Goal: Task Accomplishment & Management: Manage account settings

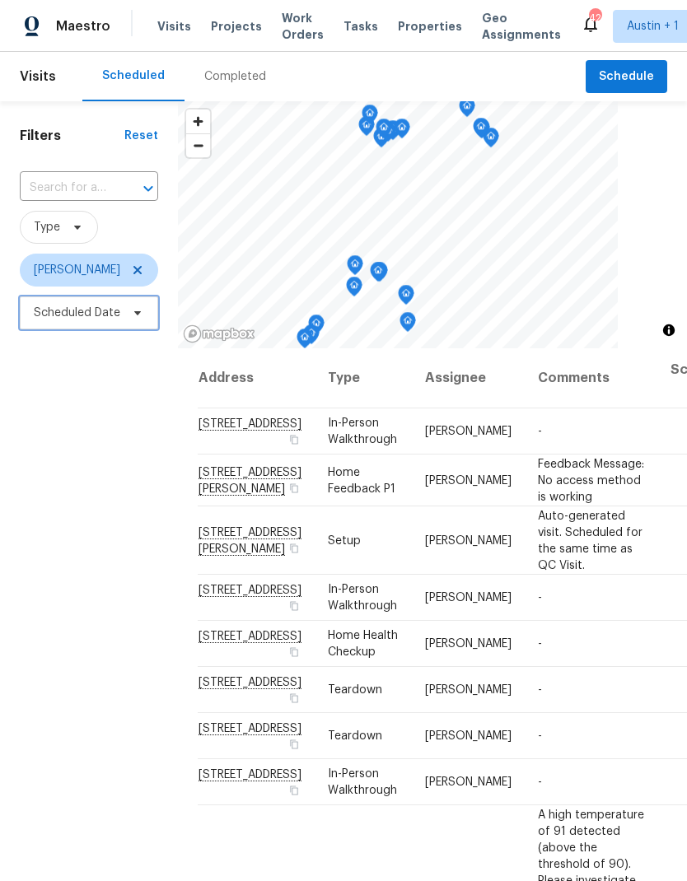
click at [127, 328] on span "Scheduled Date" at bounding box center [89, 312] width 138 height 33
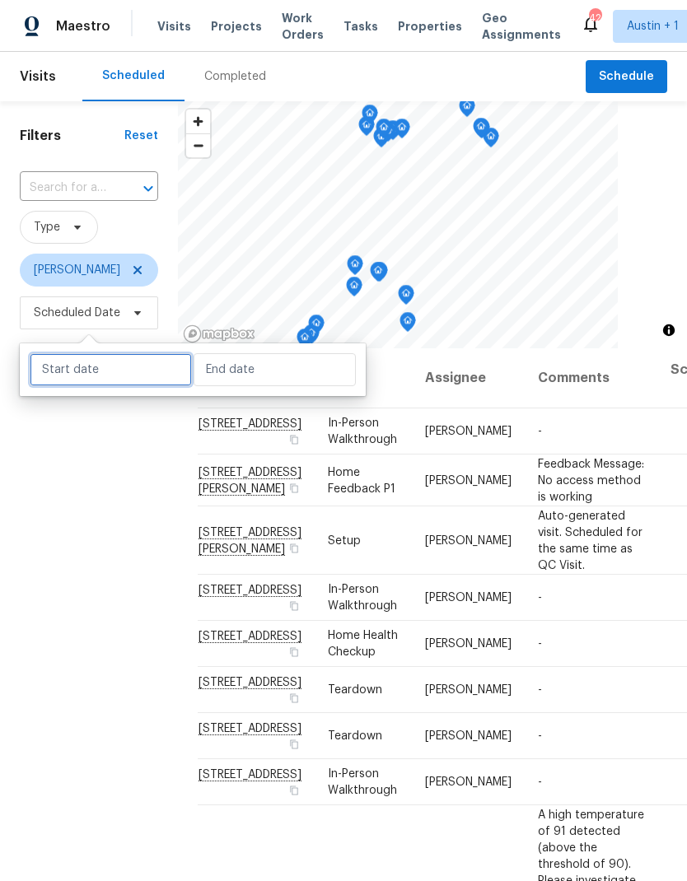
click at [123, 374] on input "text" at bounding box center [111, 369] width 162 height 33
select select "8"
select select "2025"
select select "9"
select select "2025"
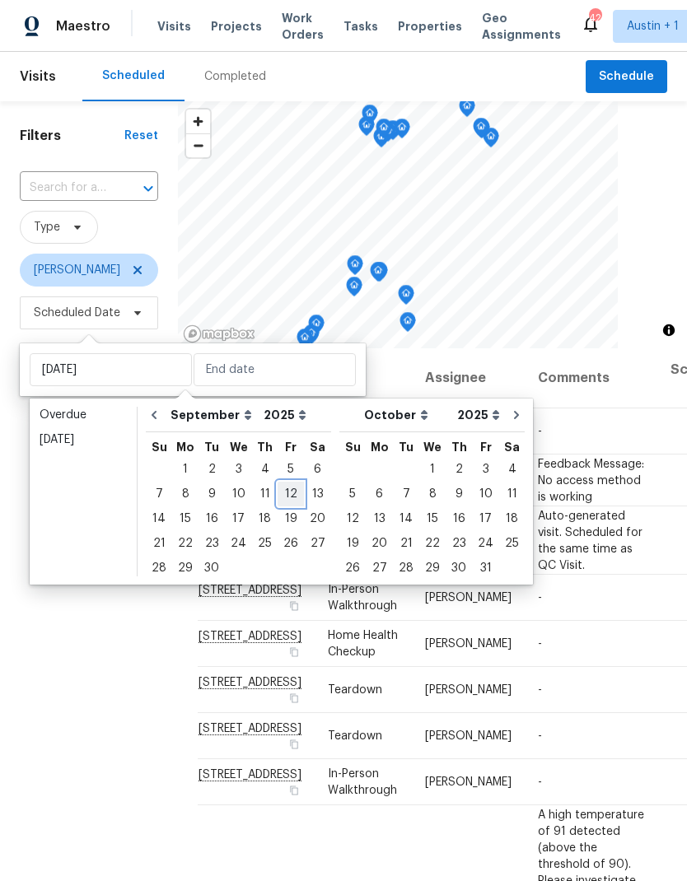
click at [287, 496] on div "12" at bounding box center [290, 493] width 26 height 23
type input "[DATE]"
click at [285, 496] on div "12" at bounding box center [290, 493] width 26 height 23
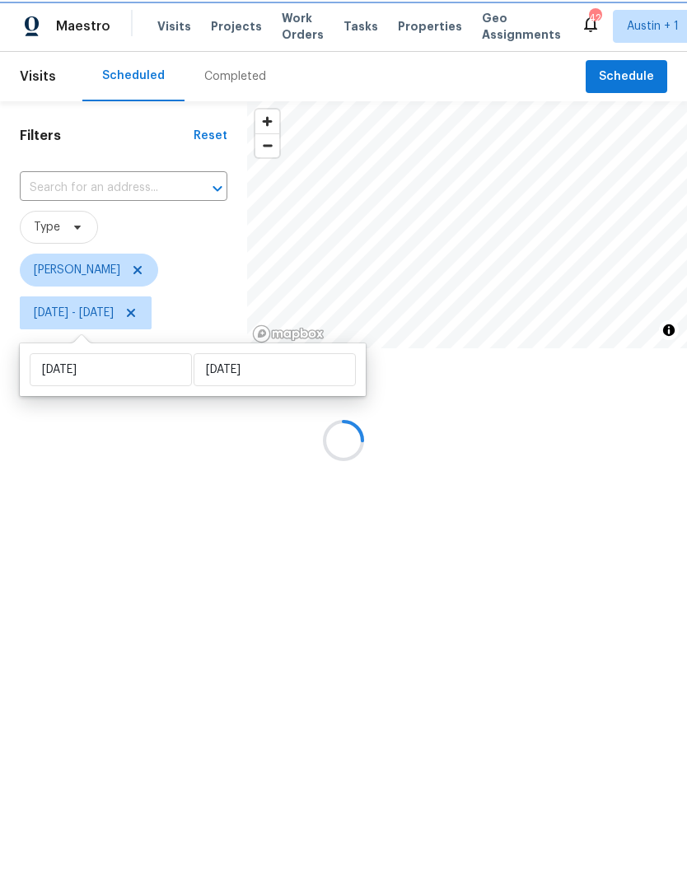
type input "[DATE]"
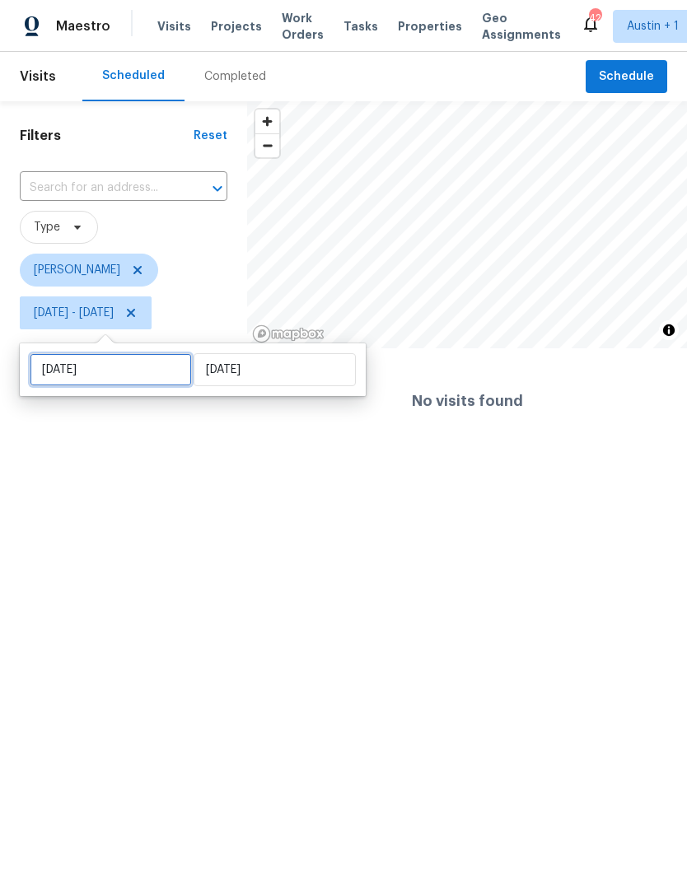
click at [142, 369] on input "[DATE]" at bounding box center [111, 369] width 162 height 33
select select "8"
select select "2025"
select select "9"
select select "2025"
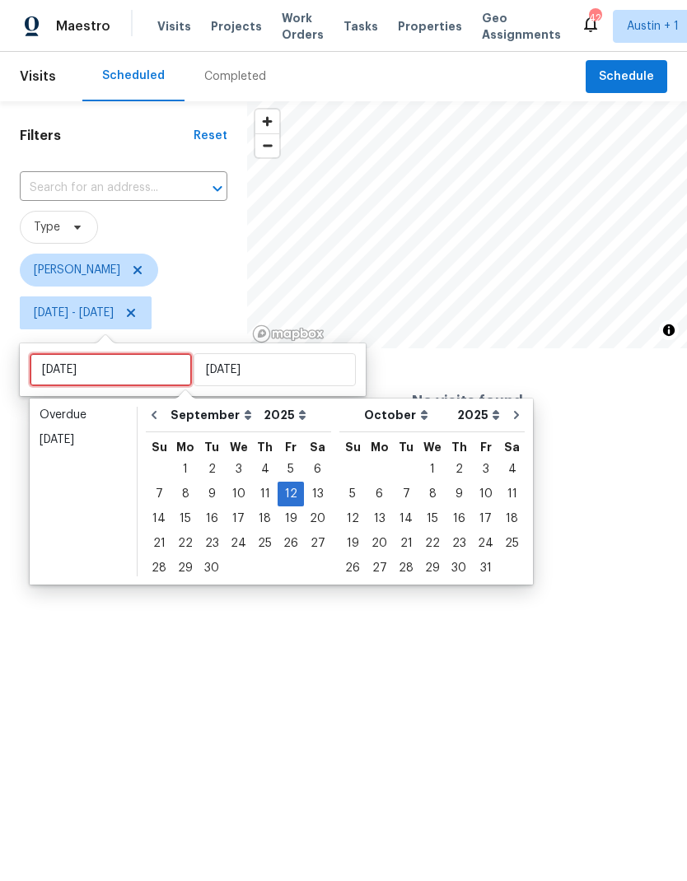
type input "[DATE]"
click at [281, 519] on div "19" at bounding box center [290, 518] width 26 height 23
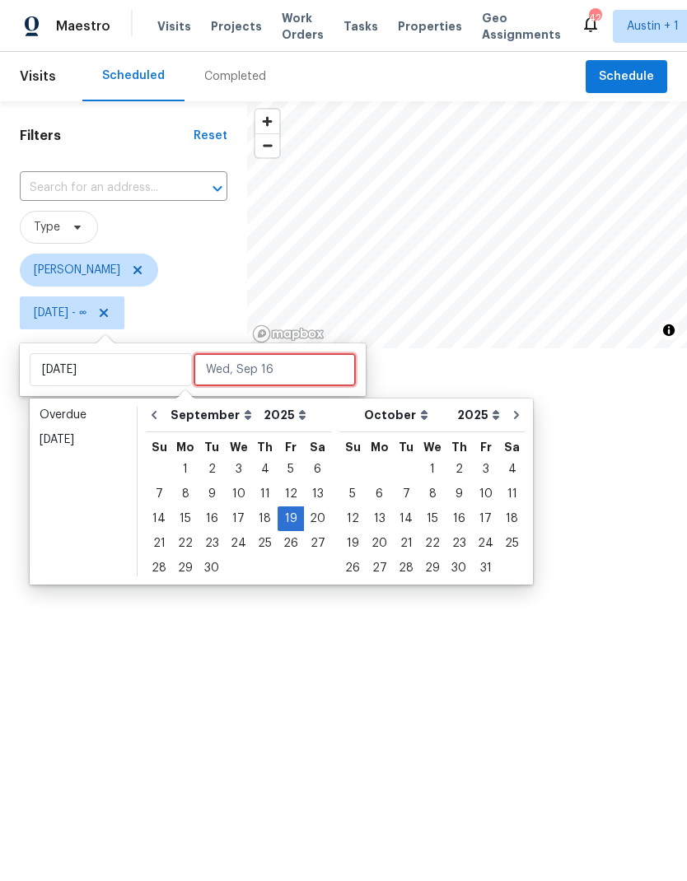
type input "[DATE]"
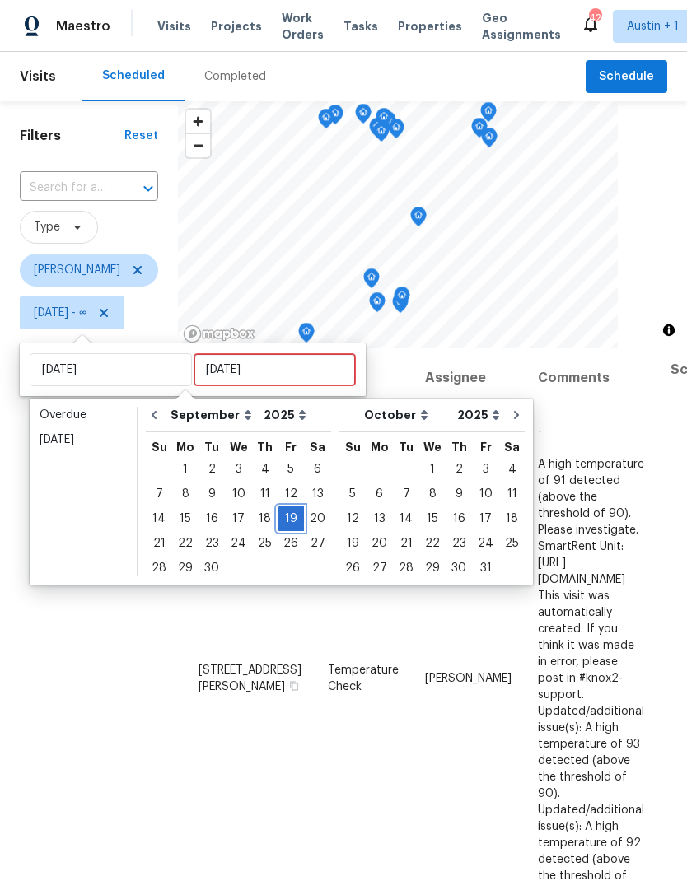
click at [287, 519] on div "19" at bounding box center [290, 518] width 26 height 23
type input "[DATE]"
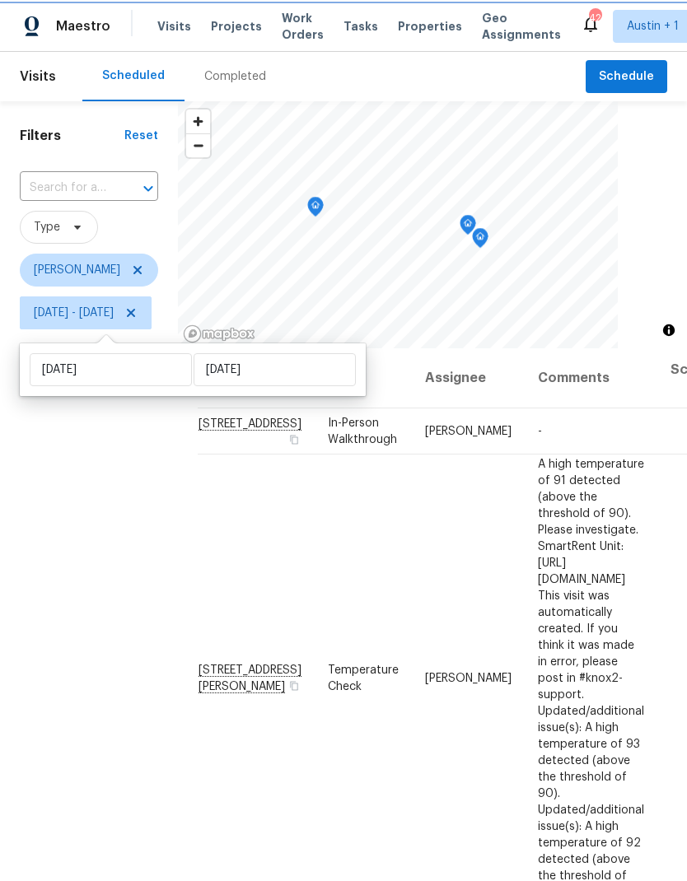
click at [133, 689] on div "Filters Reset ​ Type [PERSON_NAME][DATE] - [DATE]" at bounding box center [89, 577] width 178 height 952
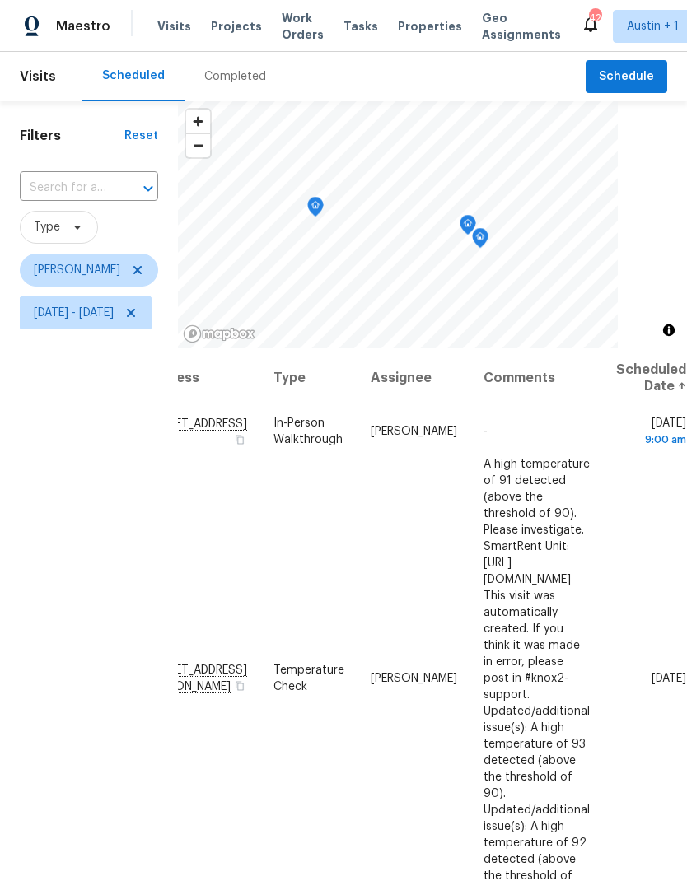
scroll to position [0, 161]
click at [0, 0] on icon at bounding box center [0, 0] width 0 height 0
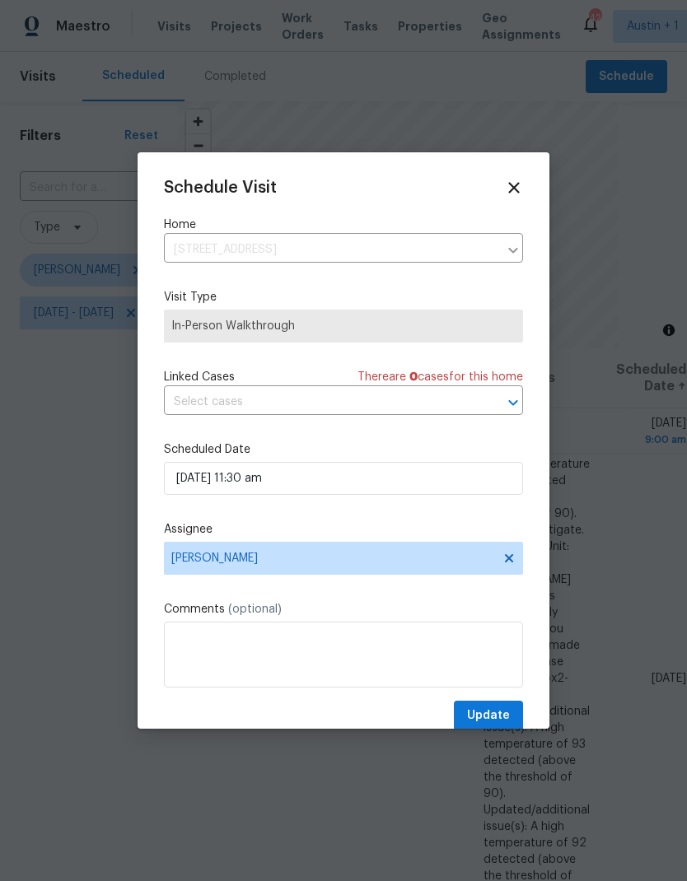
click at [305, 329] on span "In-Person Walkthrough" at bounding box center [343, 326] width 344 height 16
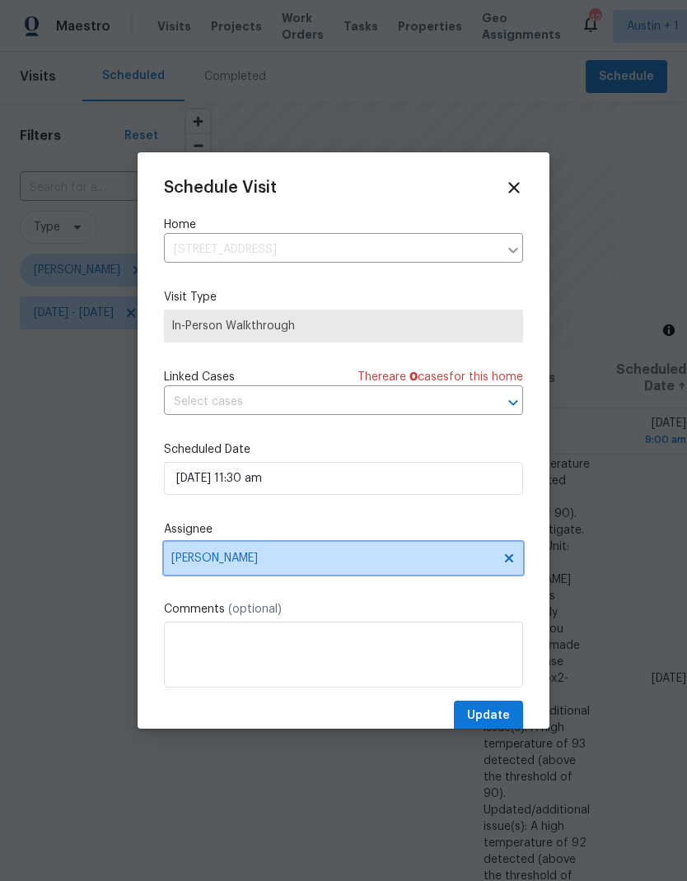
click at [287, 557] on span "[PERSON_NAME]" at bounding box center [332, 558] width 323 height 13
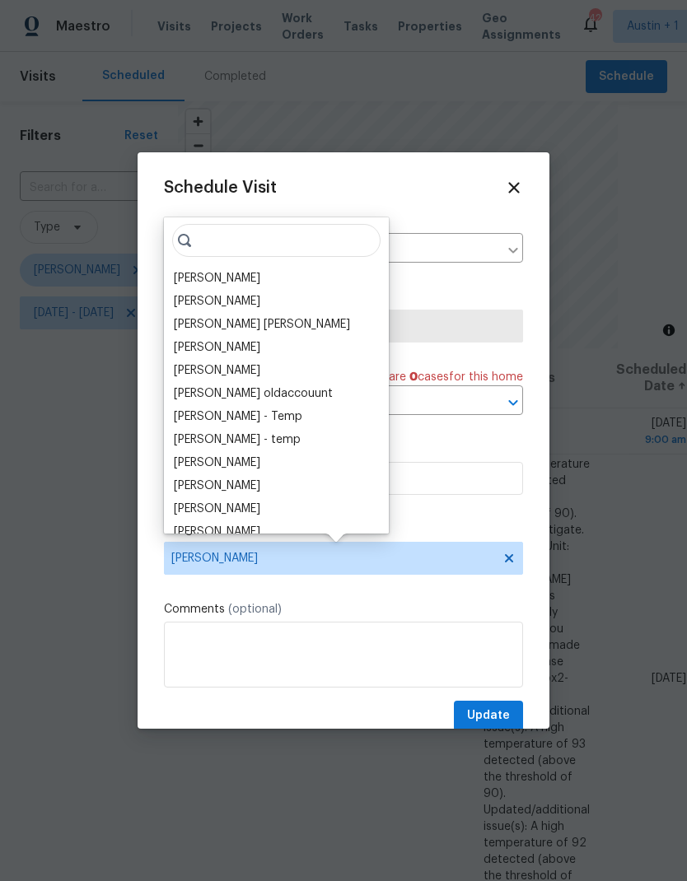
click at [454, 283] on div "Schedule Visit Home [STREET_ADDRESS] ​ Visit Type In-Person Walkthrough Linked …" at bounding box center [343, 455] width 359 height 552
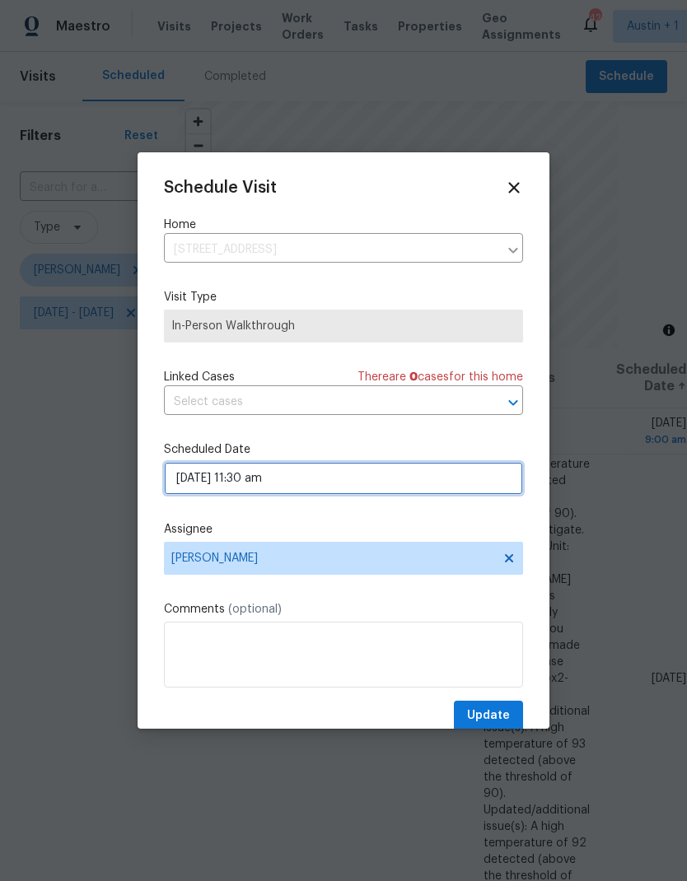
click at [311, 487] on input "[DATE] 11:30 am" at bounding box center [343, 478] width 359 height 33
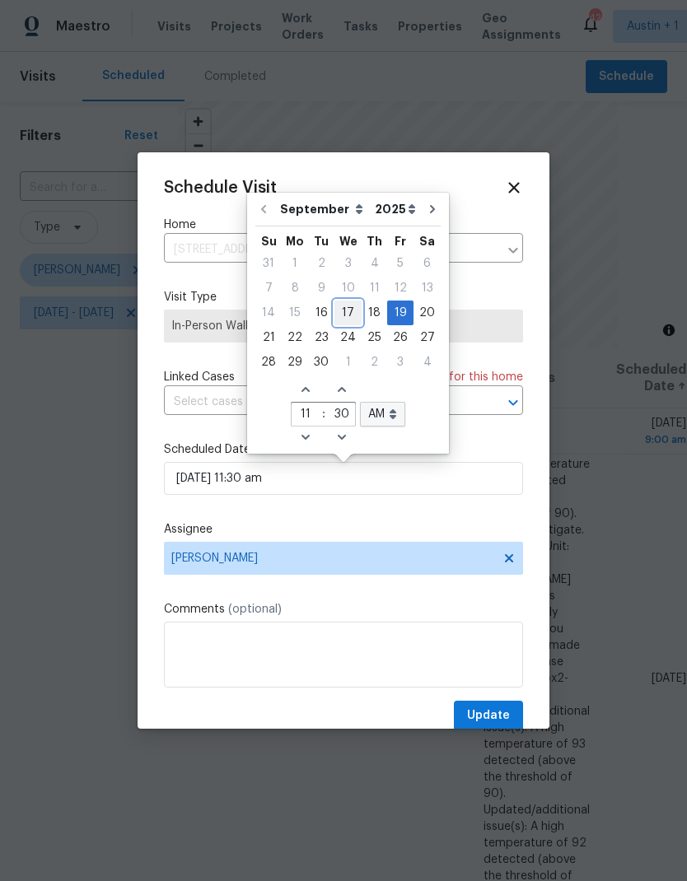
click at [352, 317] on div "17" at bounding box center [347, 312] width 27 height 23
type input "[DATE] 11:30 am"
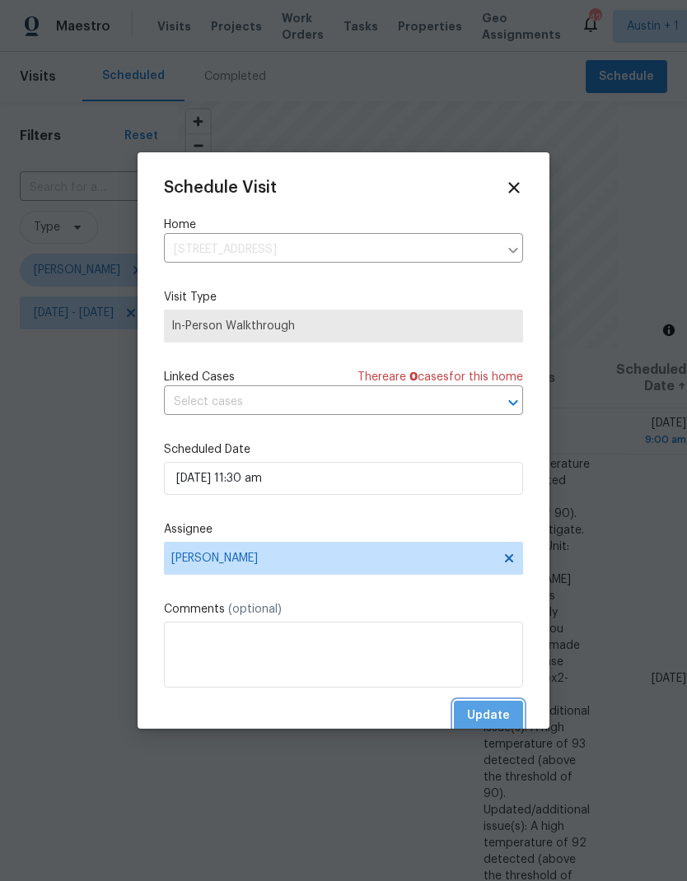
click at [497, 714] on span "Update" at bounding box center [488, 716] width 43 height 21
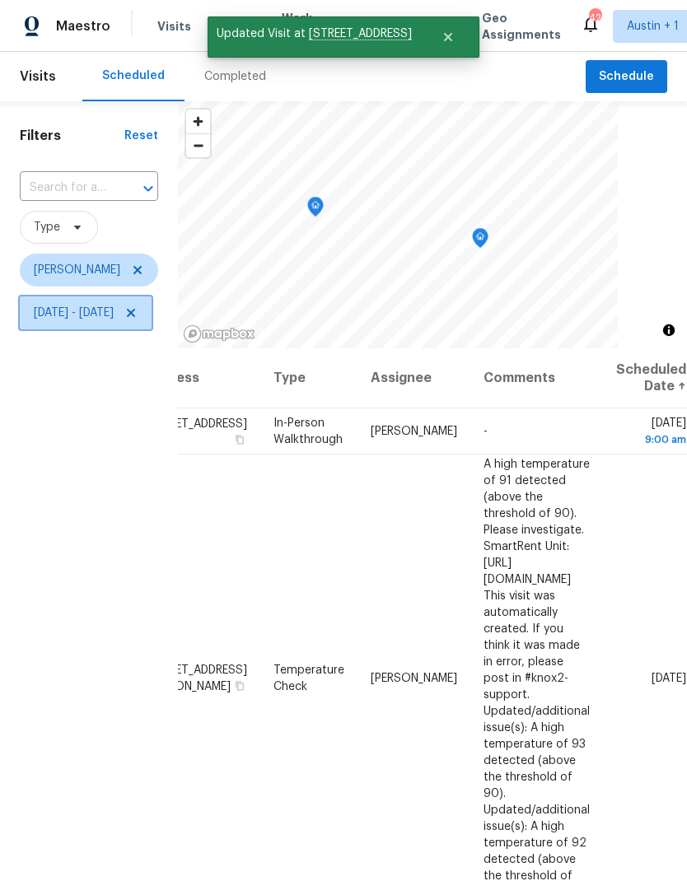
click at [135, 317] on icon at bounding box center [131, 313] width 8 height 8
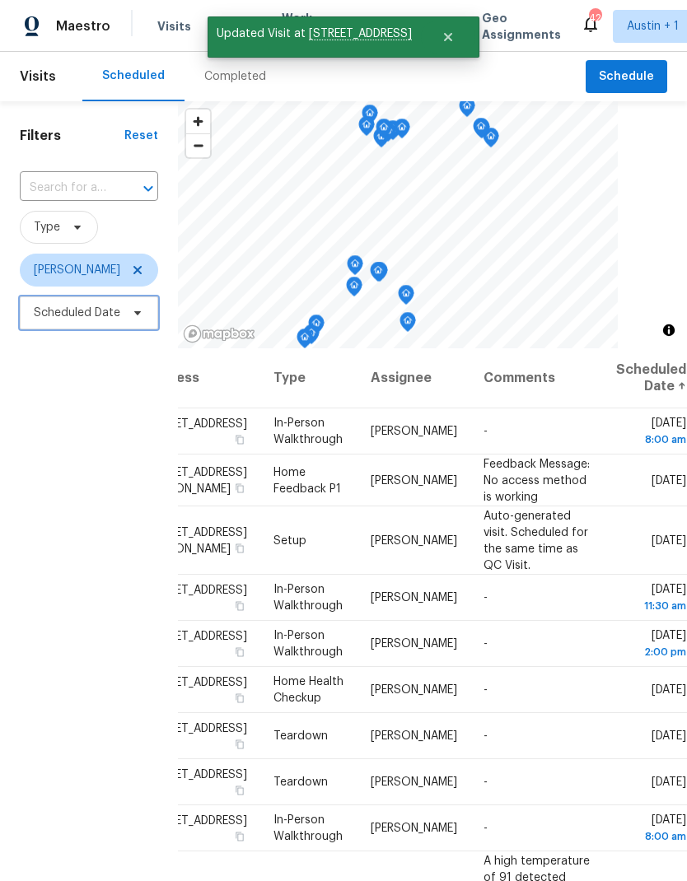
scroll to position [0, 147]
click at [114, 323] on span "Scheduled Date" at bounding box center [89, 312] width 138 height 33
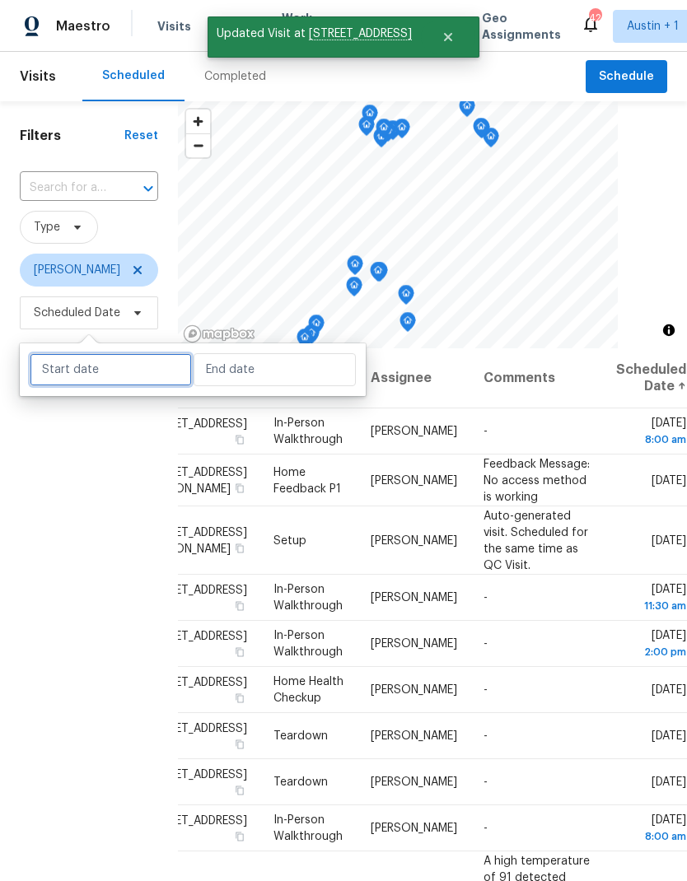
click at [134, 366] on input "text" at bounding box center [111, 369] width 162 height 33
select select "8"
select select "2025"
select select "9"
select select "2025"
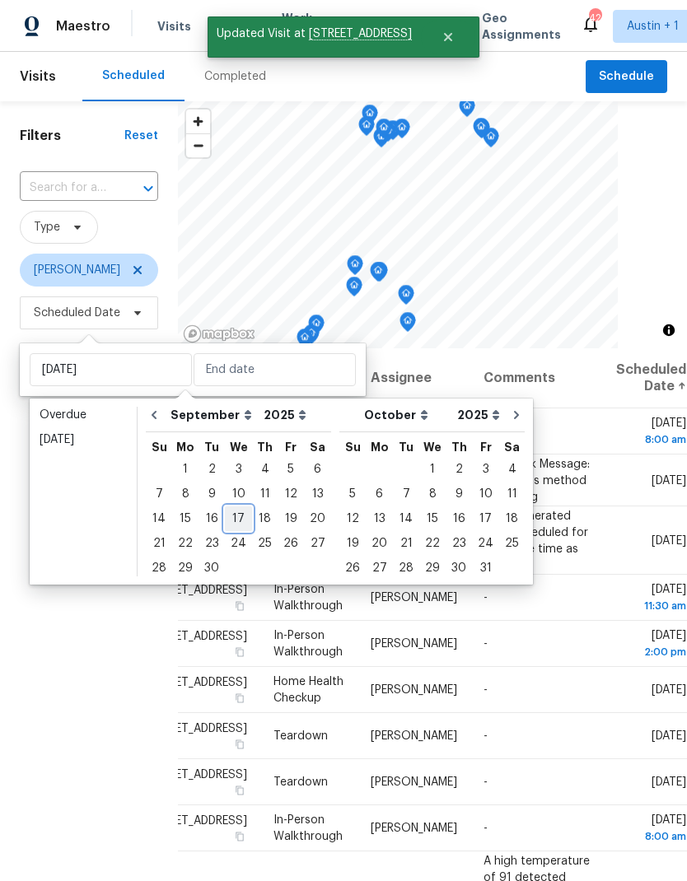
click at [238, 523] on div "17" at bounding box center [238, 518] width 27 height 23
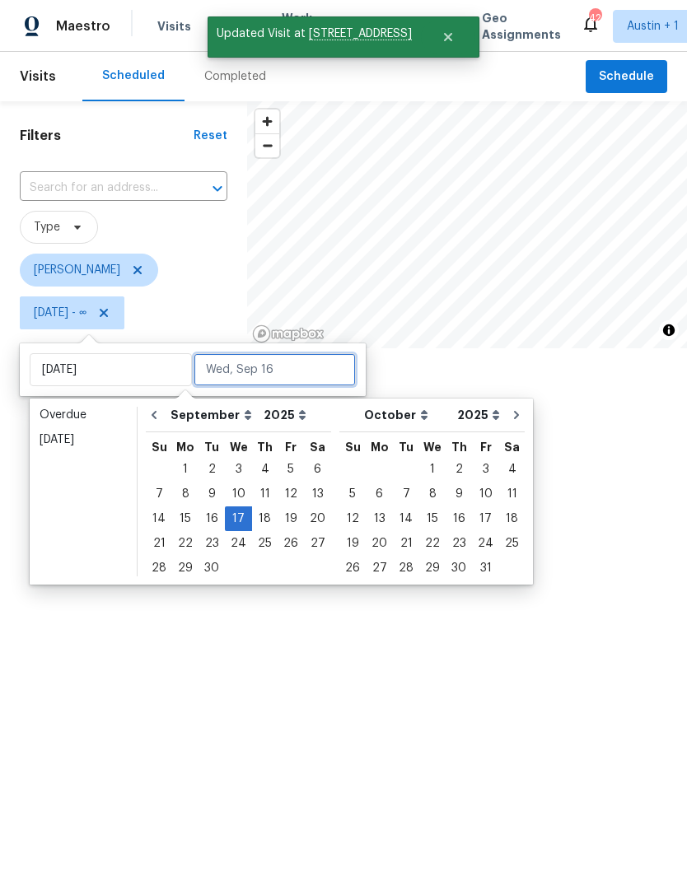
type input "[DATE]"
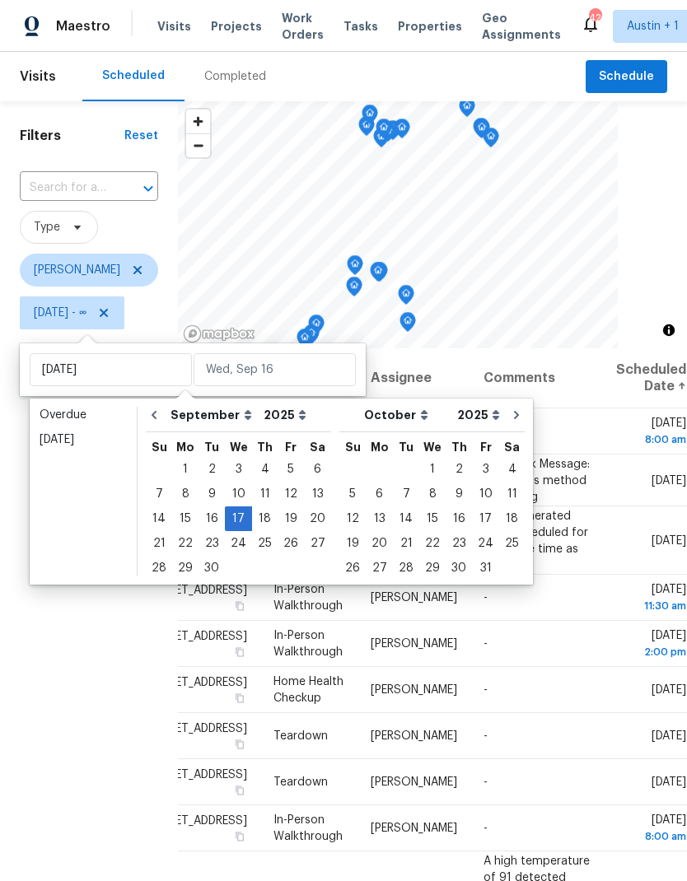
click at [148, 217] on span "Type" at bounding box center [89, 227] width 138 height 33
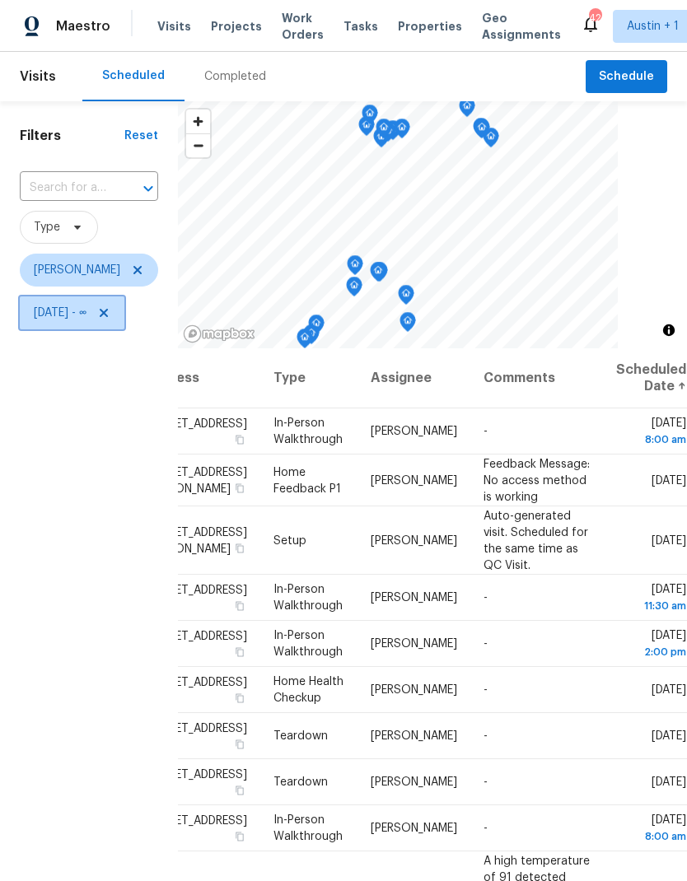
click at [86, 315] on span "[DATE] - ∞" at bounding box center [60, 313] width 53 height 16
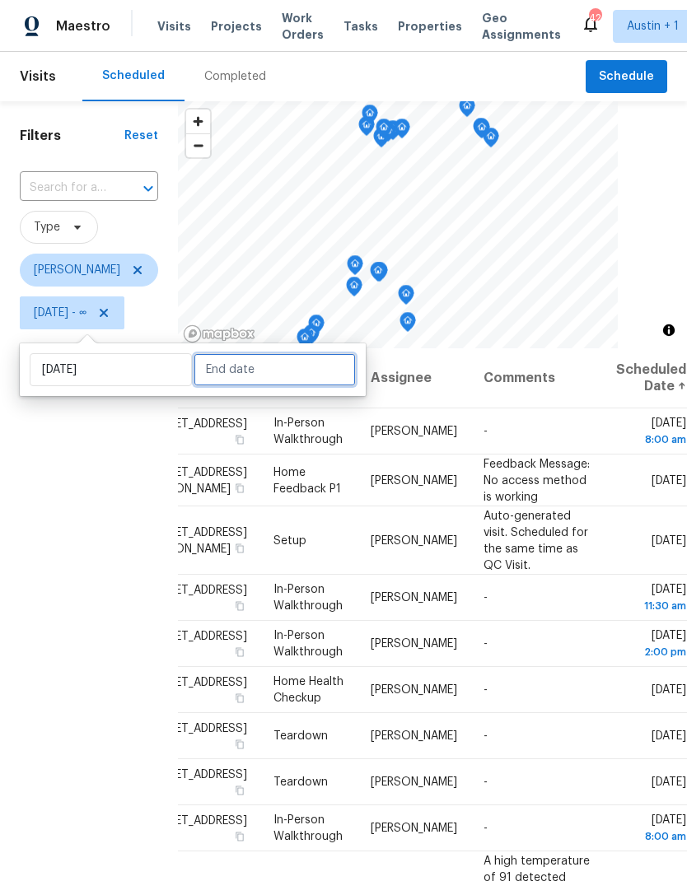
click at [263, 378] on input "text" at bounding box center [274, 369] width 162 height 33
select select "8"
select select "2025"
select select "9"
select select "2025"
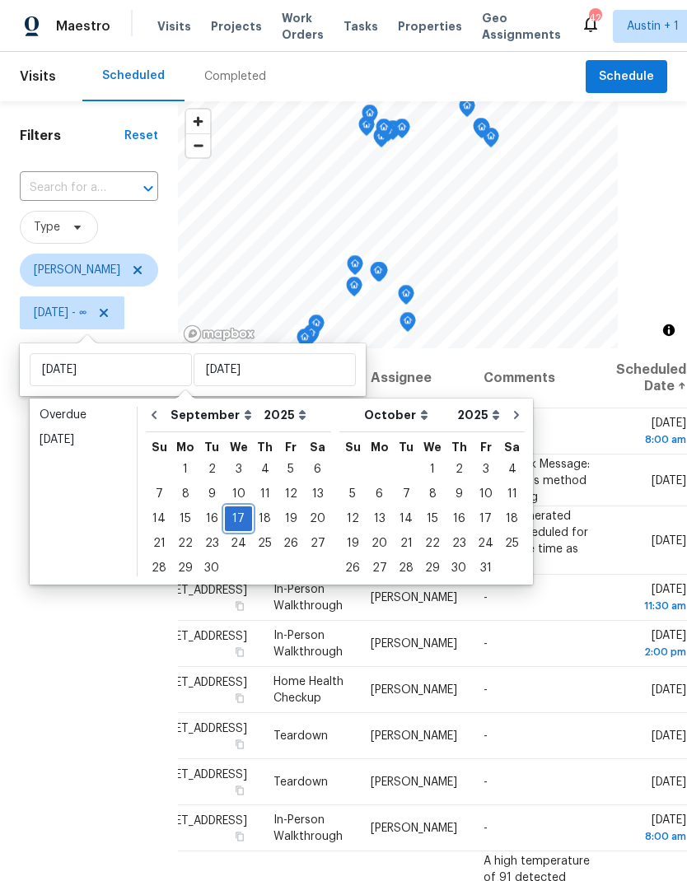
click at [236, 522] on div "17" at bounding box center [238, 518] width 27 height 23
type input "[DATE]"
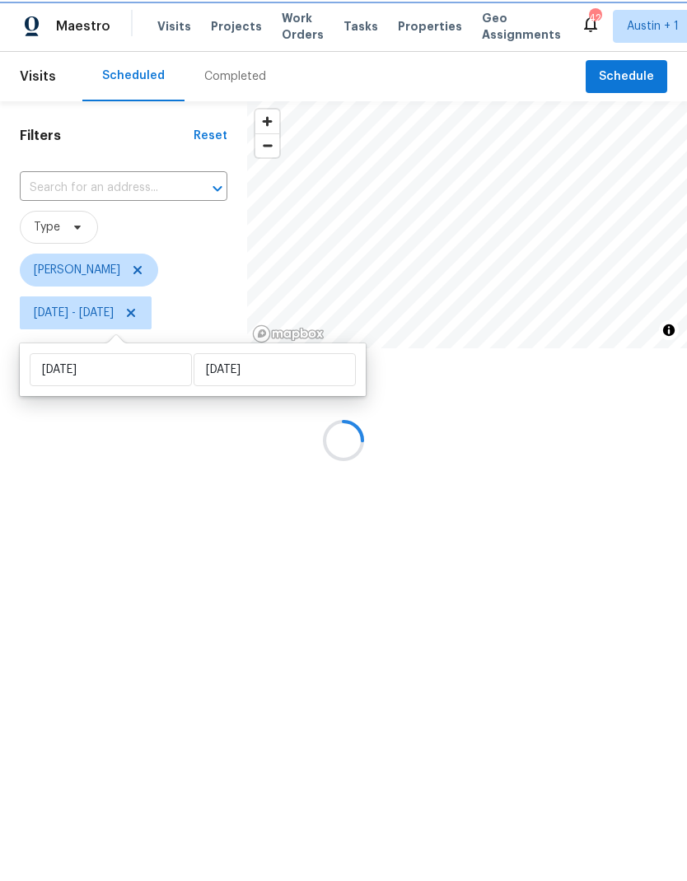
scroll to position [0, 7]
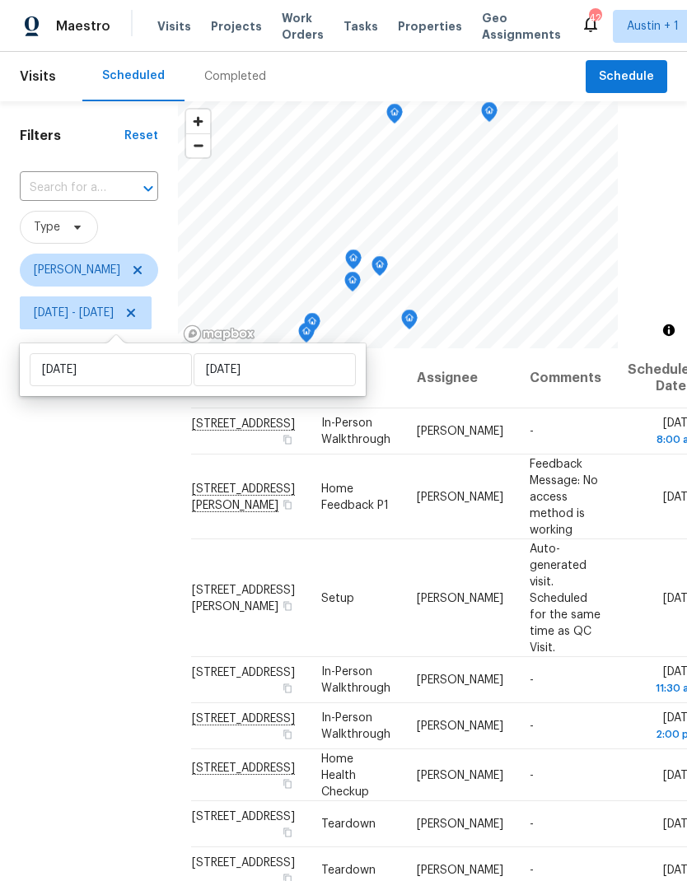
click at [105, 735] on div "Filters Reset ​ Type [PERSON_NAME] [DATE] - [DATE]" at bounding box center [89, 577] width 178 height 952
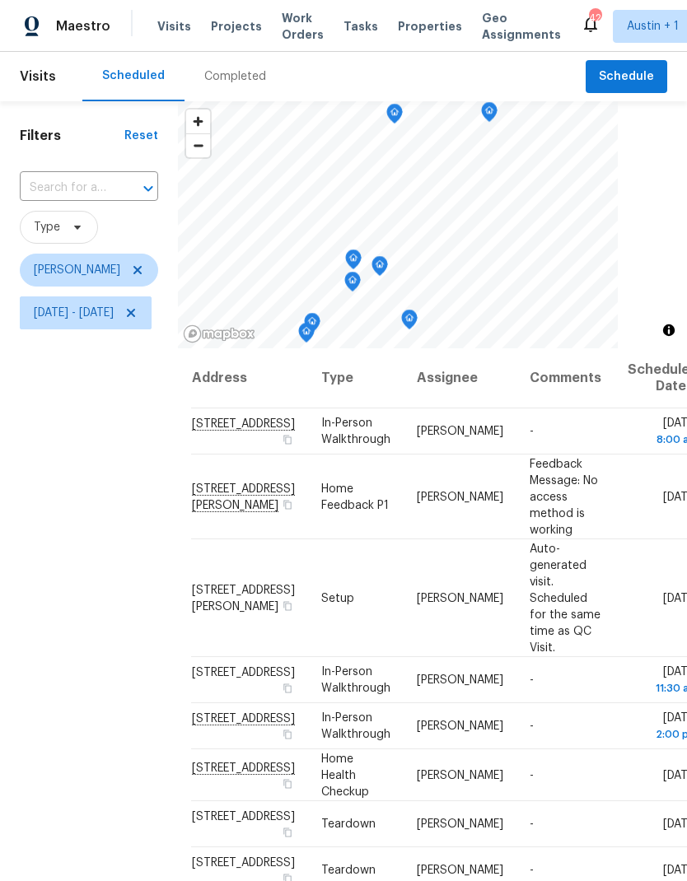
click at [497, 121] on icon "Map marker" at bounding box center [489, 112] width 16 height 21
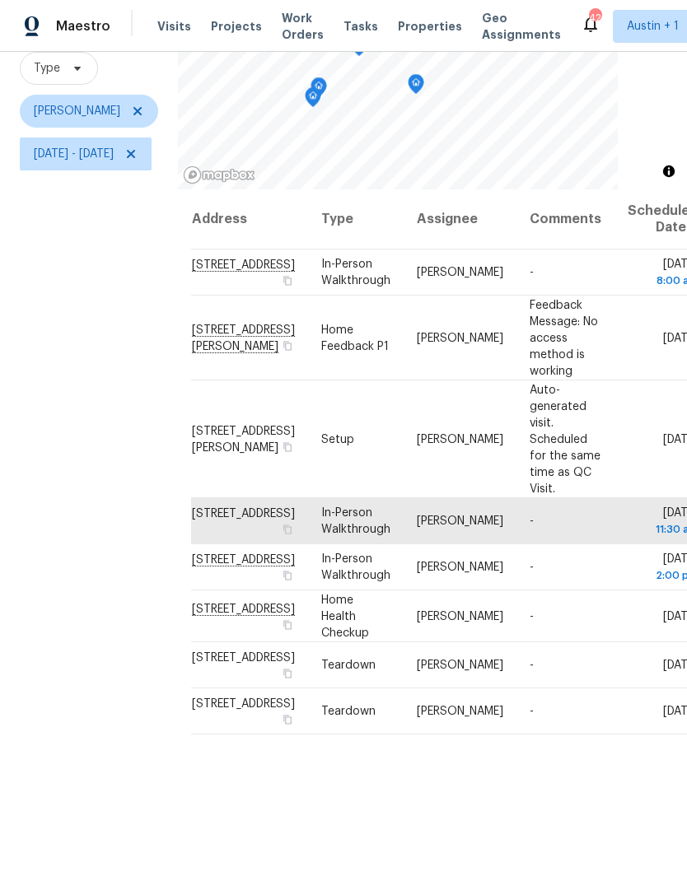
click at [0, 0] on icon at bounding box center [0, 0] width 0 height 0
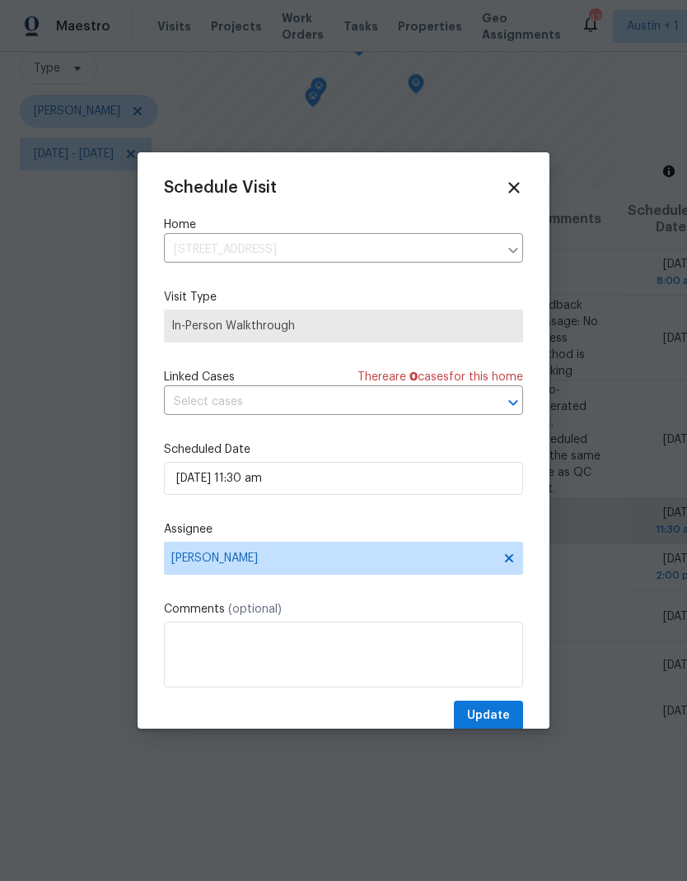
click at [512, 187] on icon at bounding box center [513, 187] width 11 height 11
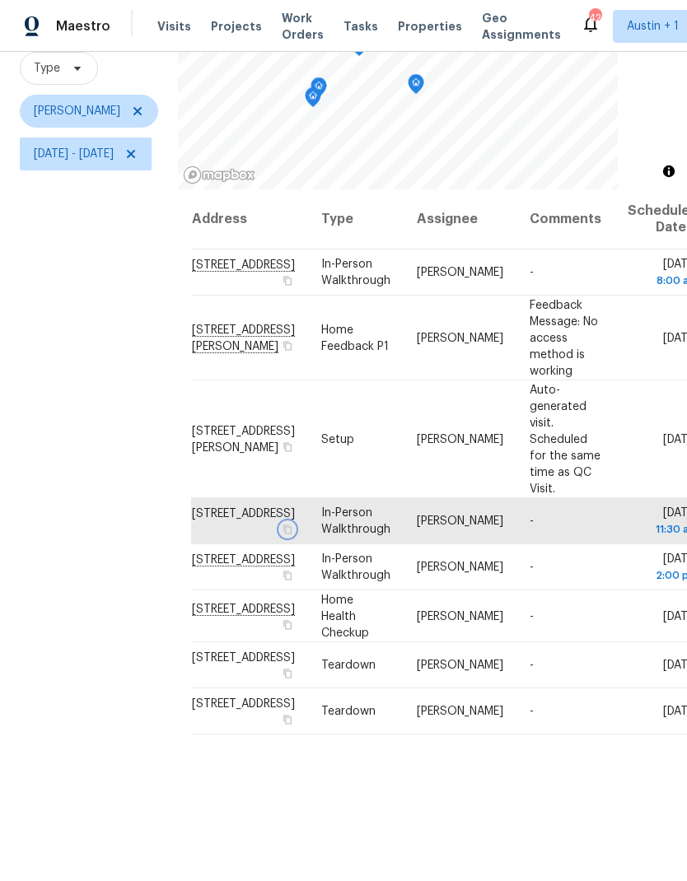
click at [292, 534] on icon "button" at bounding box center [287, 529] width 10 height 10
